Goal: Information Seeking & Learning: Learn about a topic

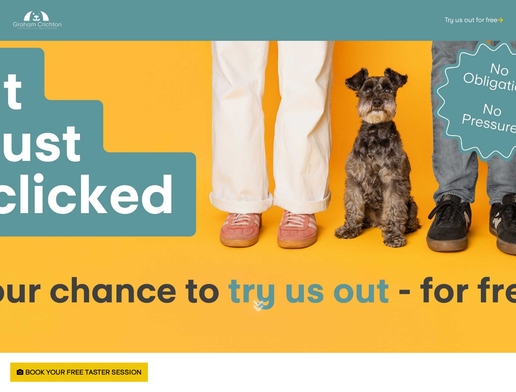
scroll to position [394, 0]
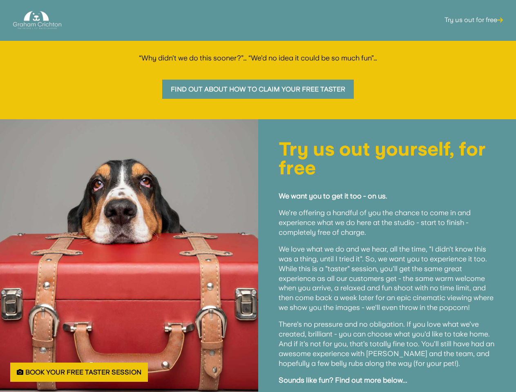
click at [258, 196] on div "Try us out yourself, for free We want you to get it too - on us. We’re offering…" at bounding box center [387, 276] width 258 height 315
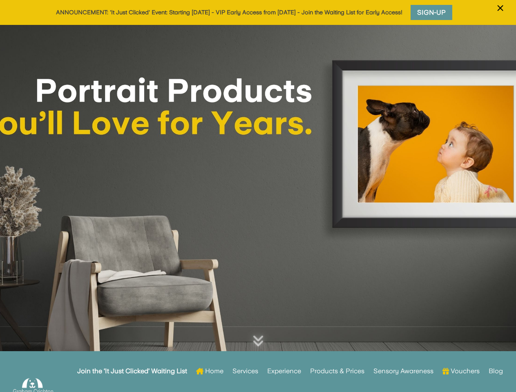
click at [258, 196] on div at bounding box center [258, 201] width 516 height 353
click at [500, 13] on span "×" at bounding box center [501, 8] width 8 height 16
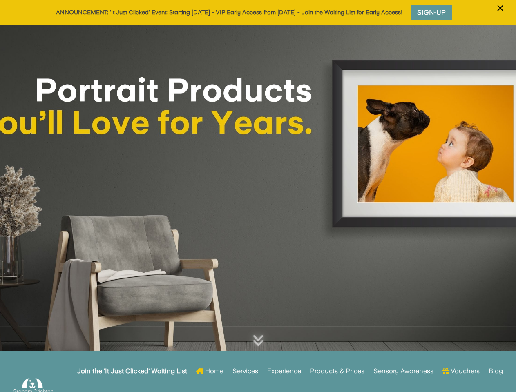
click at [258, 208] on div at bounding box center [258, 201] width 516 height 353
